Goal: Obtain resource: Obtain resource

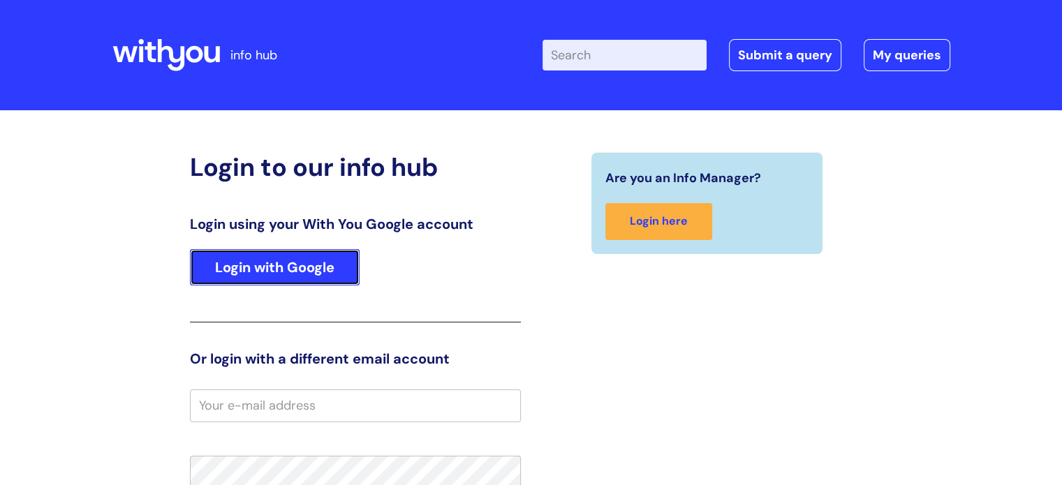
click at [262, 267] on link "Login with Google" at bounding box center [275, 267] width 170 height 36
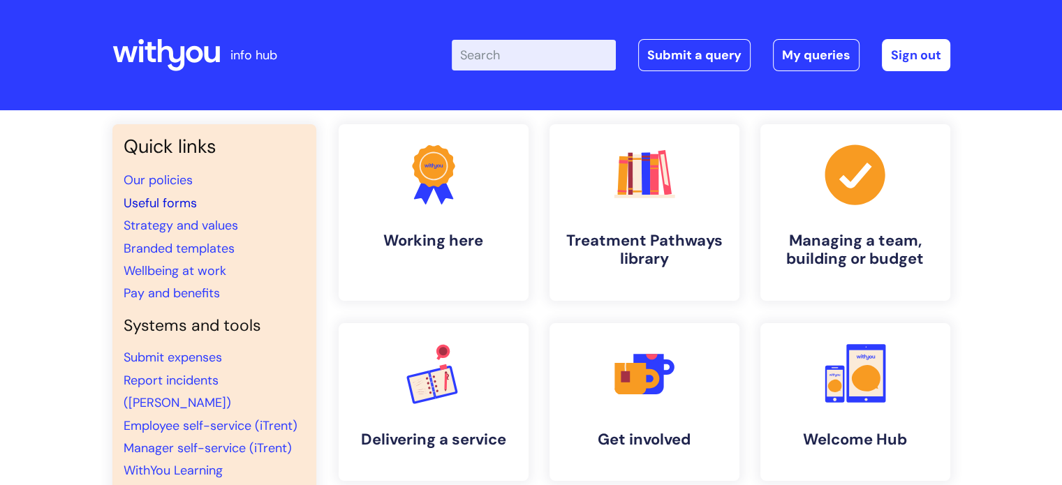
click at [181, 200] on link "Useful forms" at bounding box center [160, 203] width 73 height 17
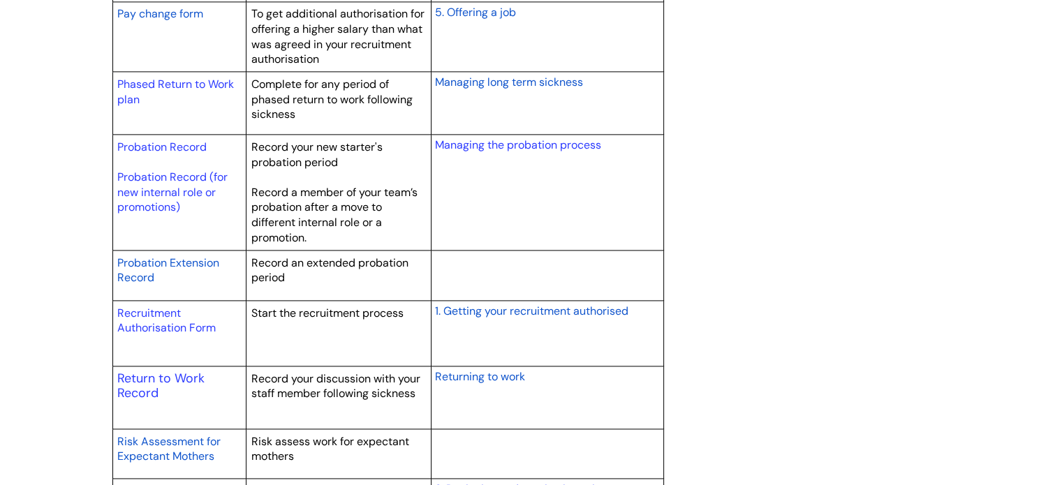
scroll to position [2024, 0]
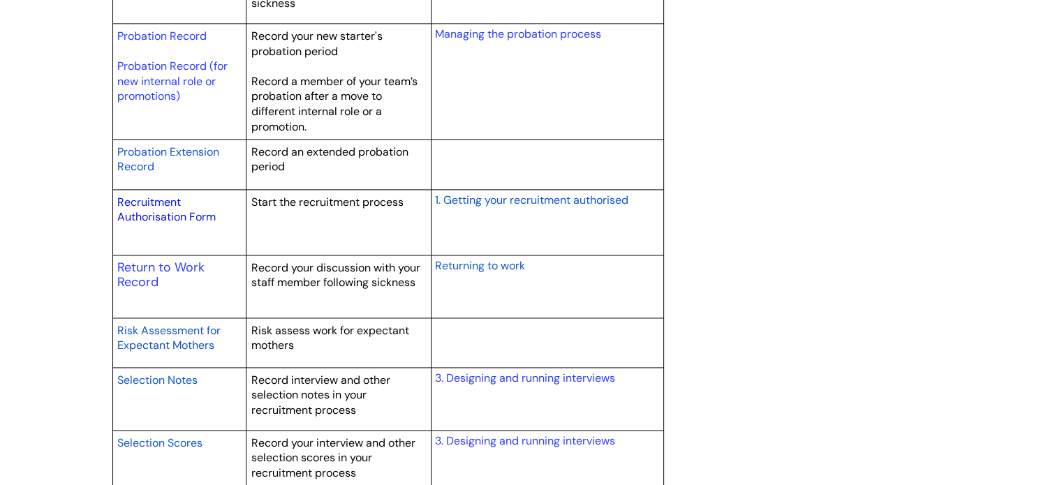
click at [149, 213] on link "Recruitment Authorisation Form" at bounding box center [166, 210] width 98 height 30
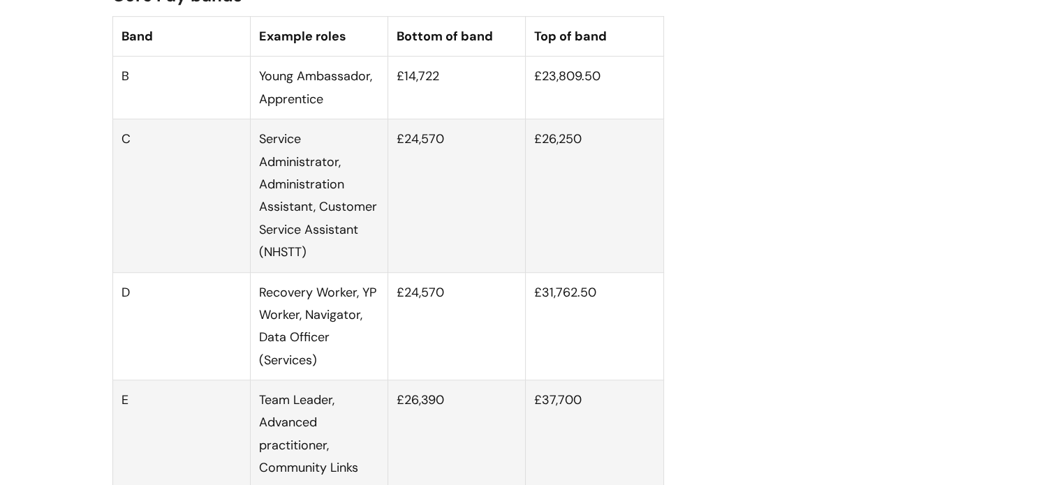
scroll to position [907, 0]
